Goal: Browse casually: Explore the website without a specific task or goal

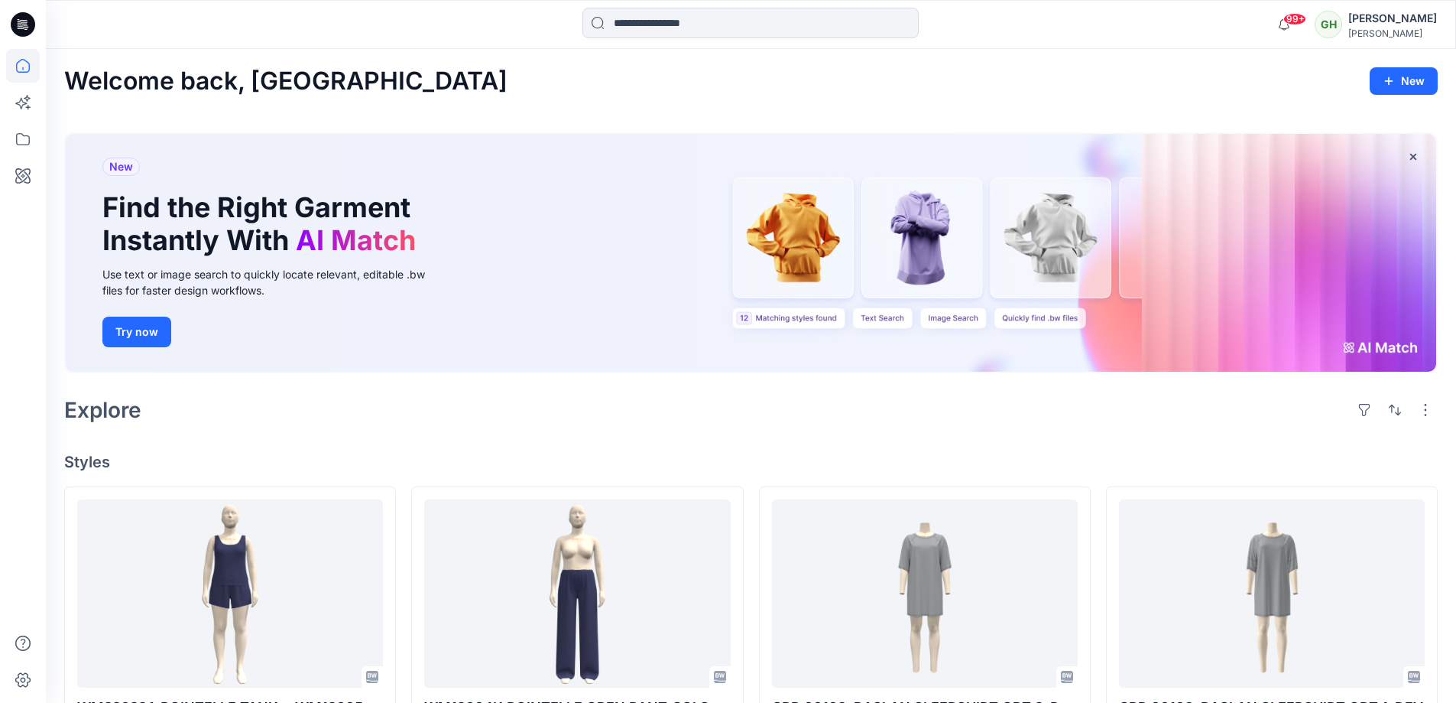
scroll to position [229, 0]
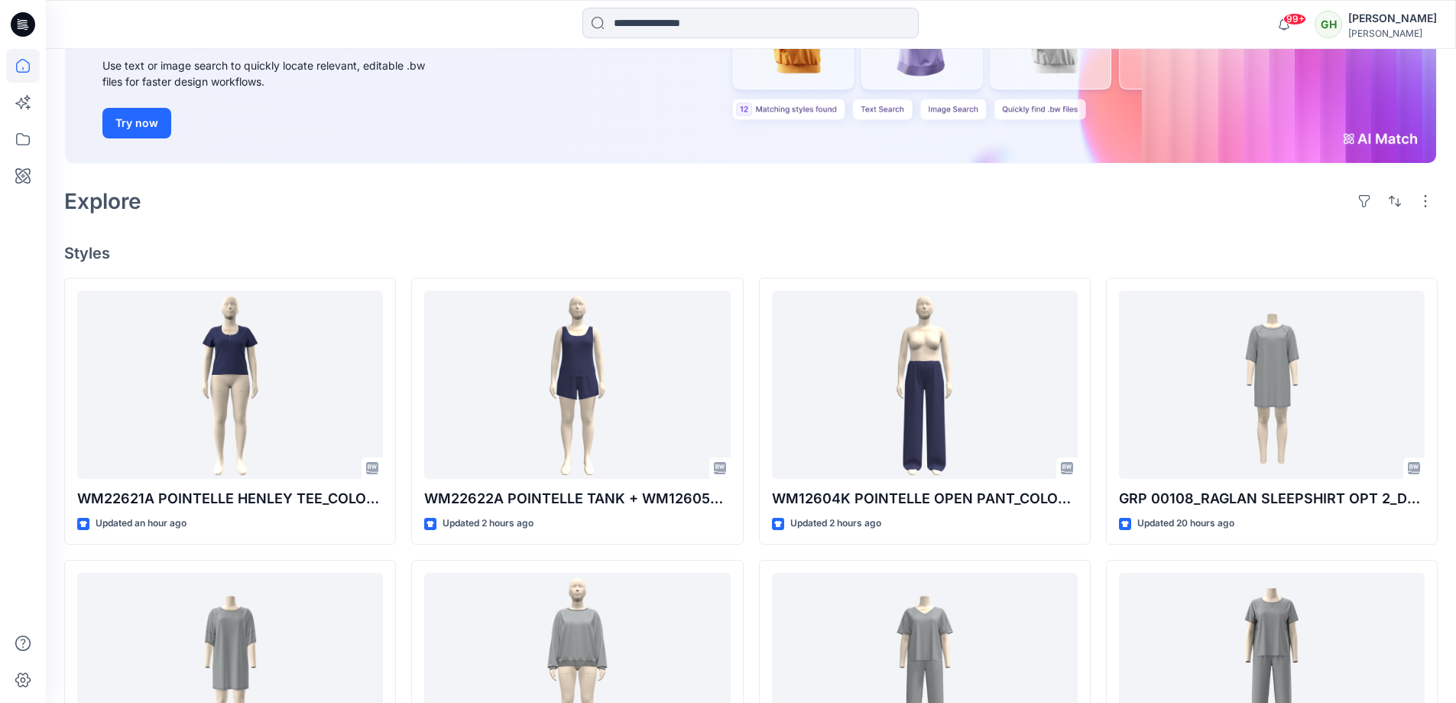
scroll to position [242, 0]
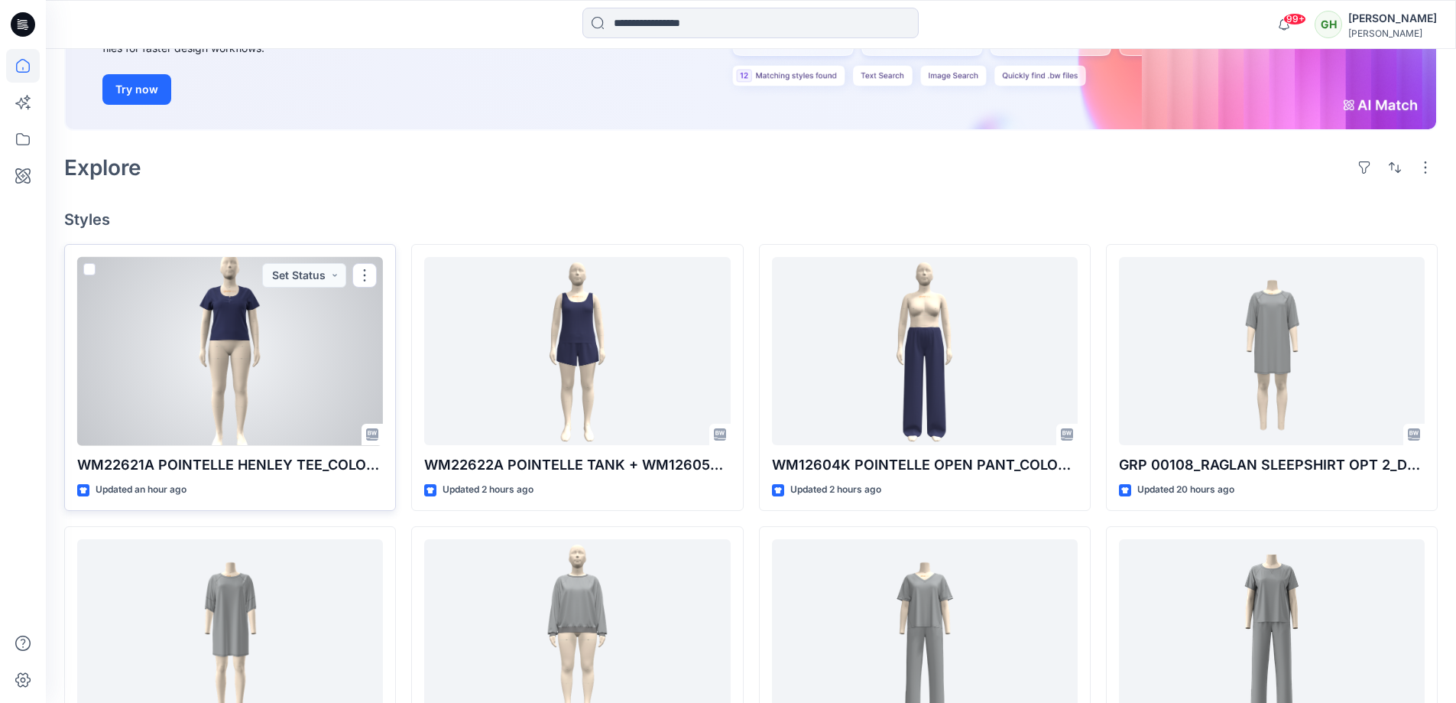
click at [265, 355] on div at bounding box center [230, 351] width 306 height 189
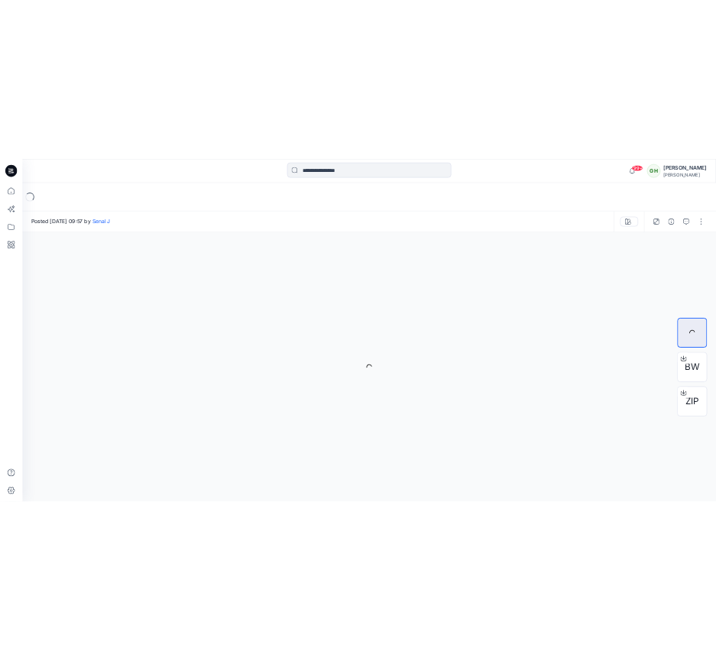
scroll to position [242, 0]
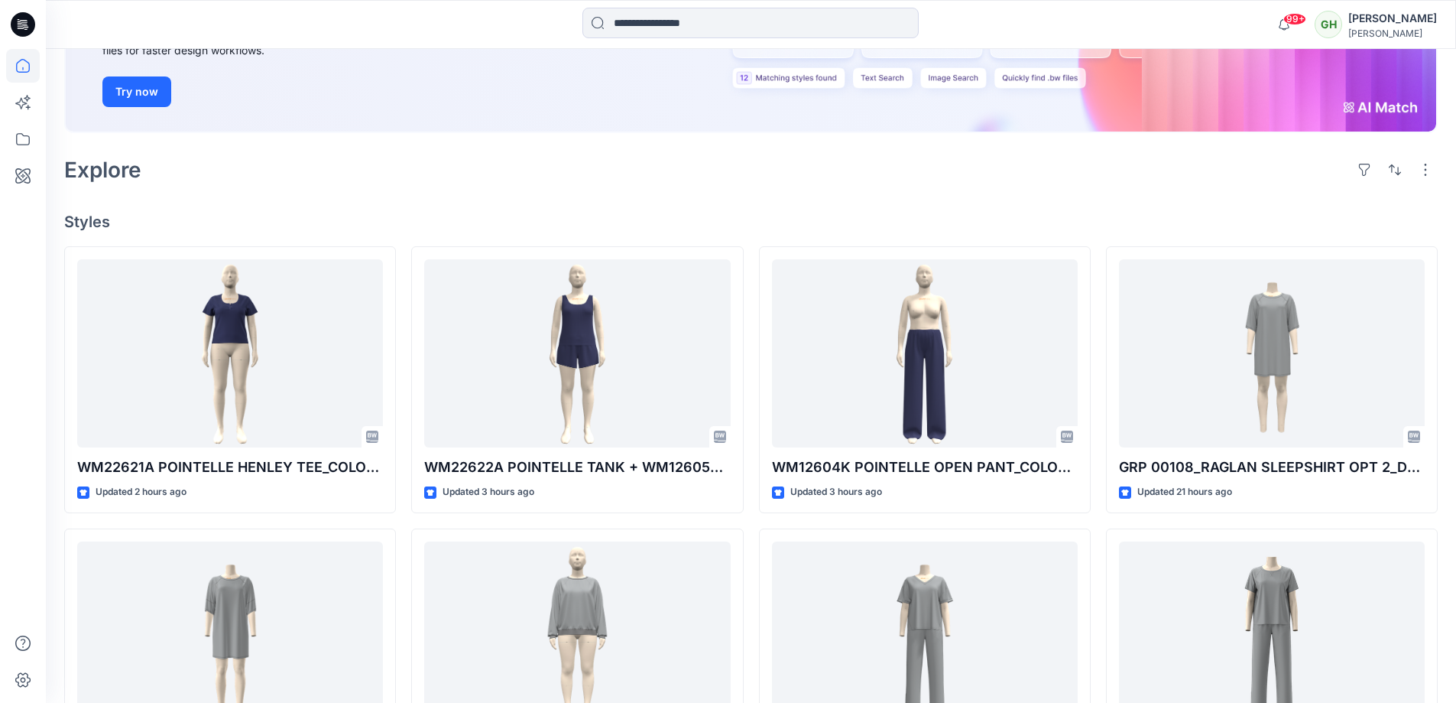
scroll to position [229, 0]
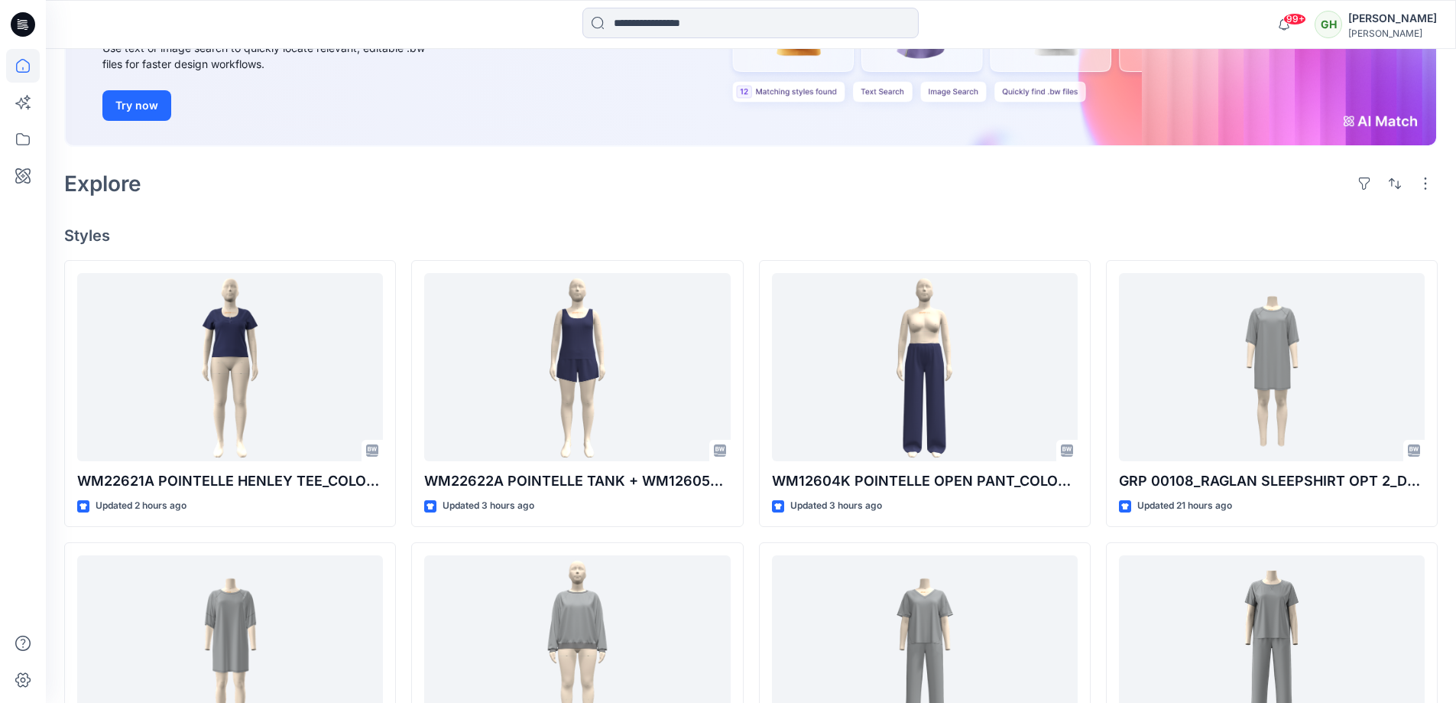
scroll to position [229, 0]
